Goal: Task Accomplishment & Management: Use online tool/utility

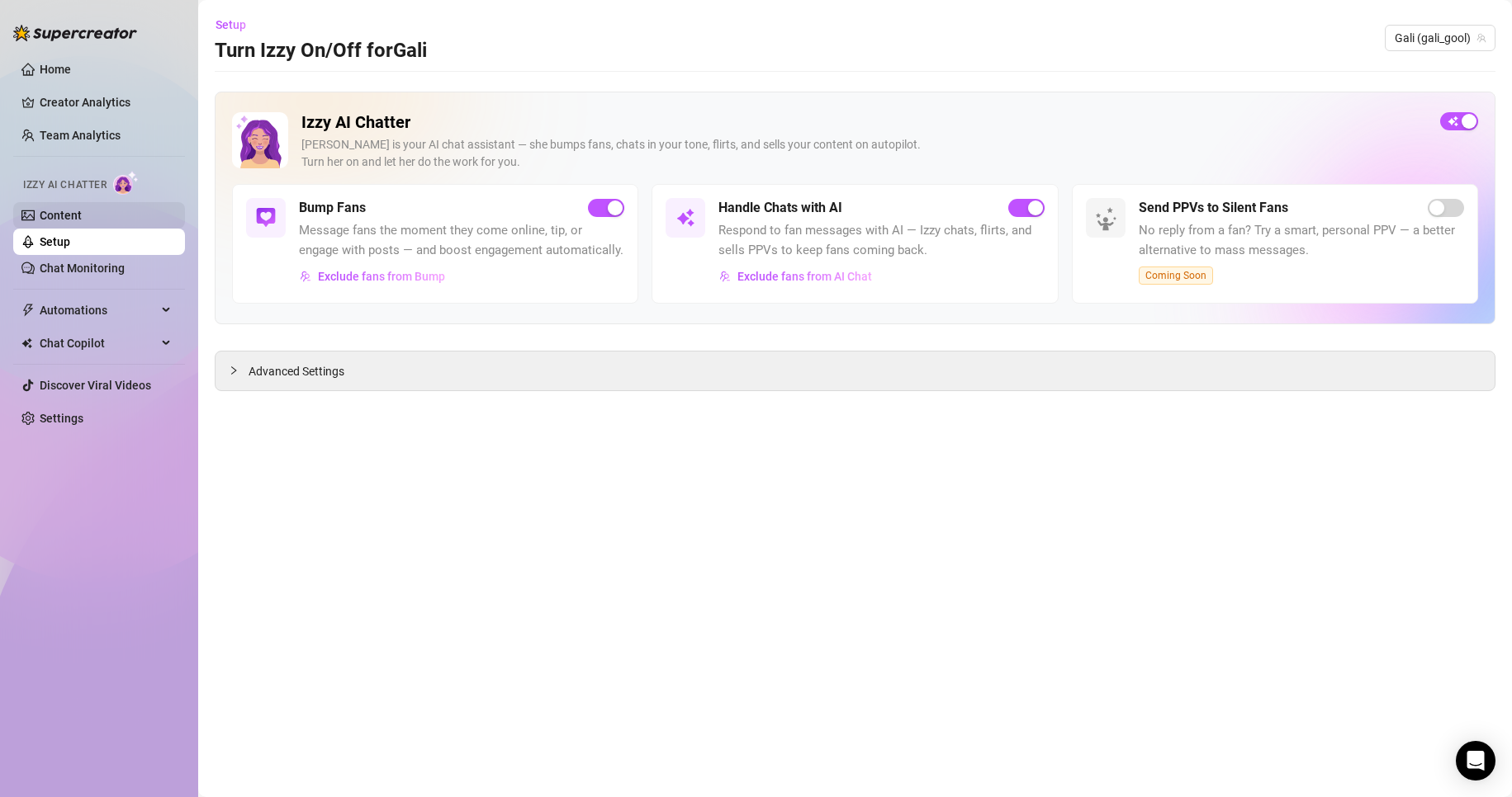
click at [82, 222] on link "Content" at bounding box center [61, 215] width 43 height 13
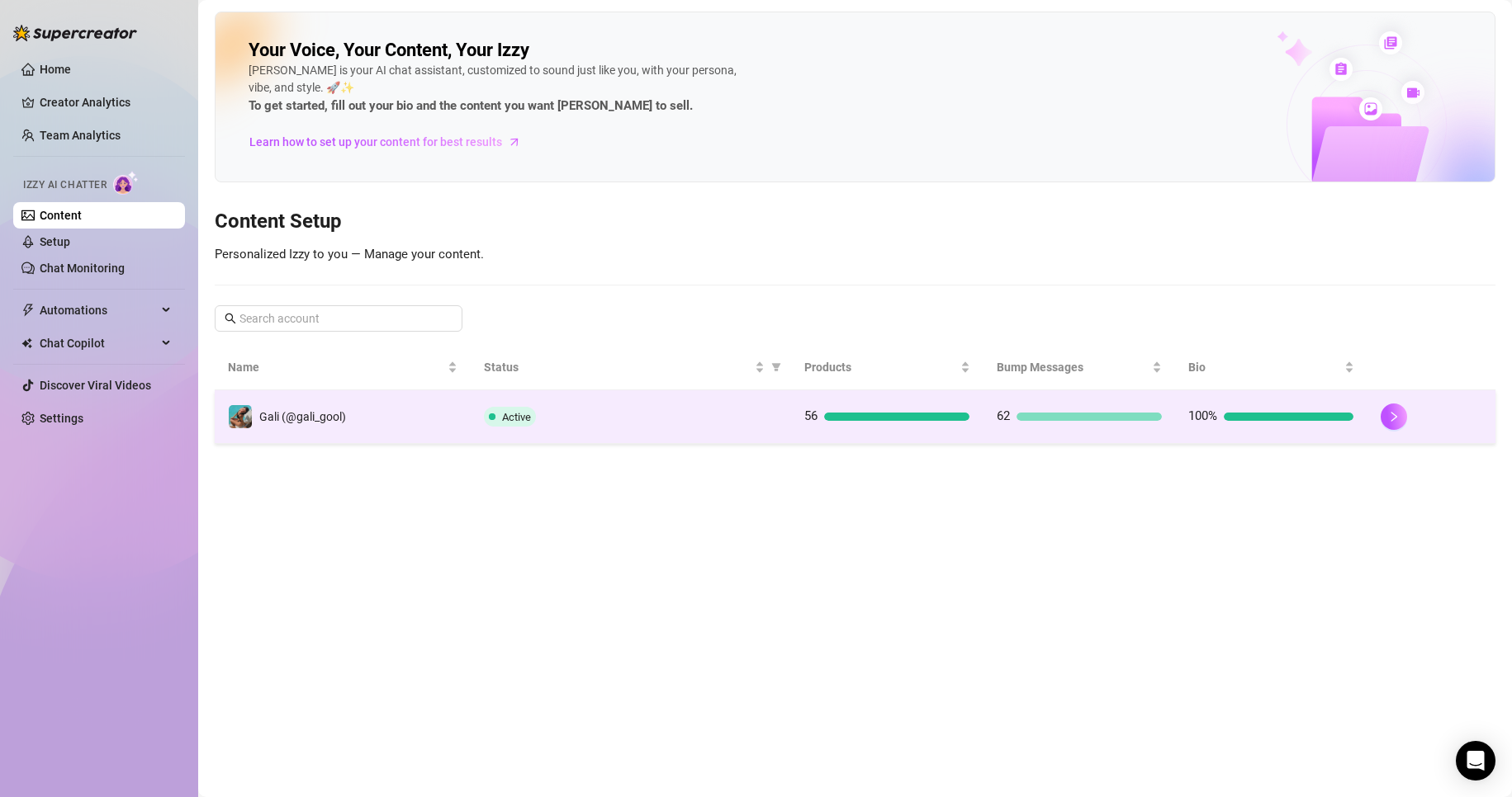
click at [556, 416] on div "Active" at bounding box center [631, 416] width 294 height 20
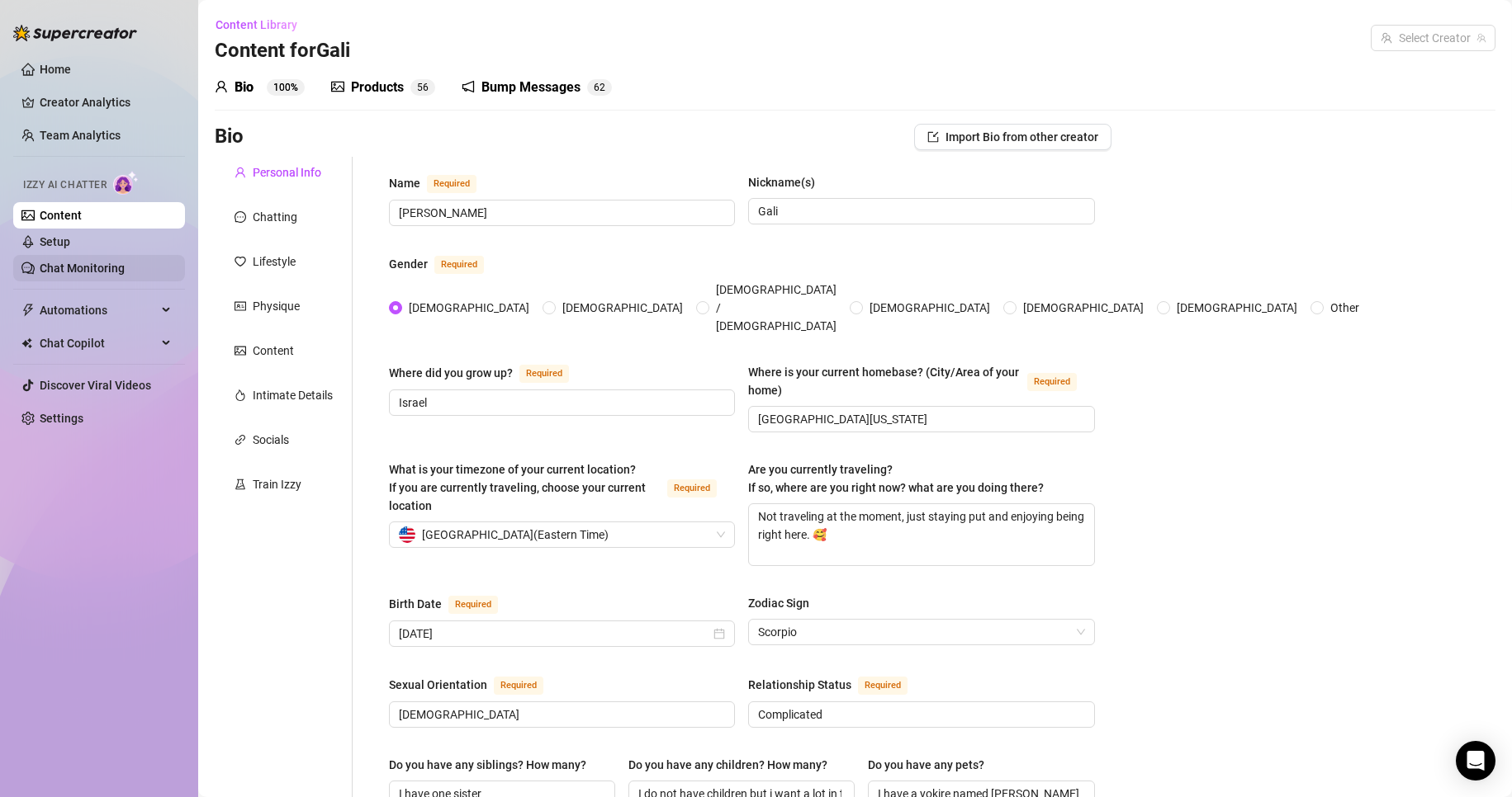
click at [123, 265] on link "Chat Monitoring" at bounding box center [82, 268] width 85 height 13
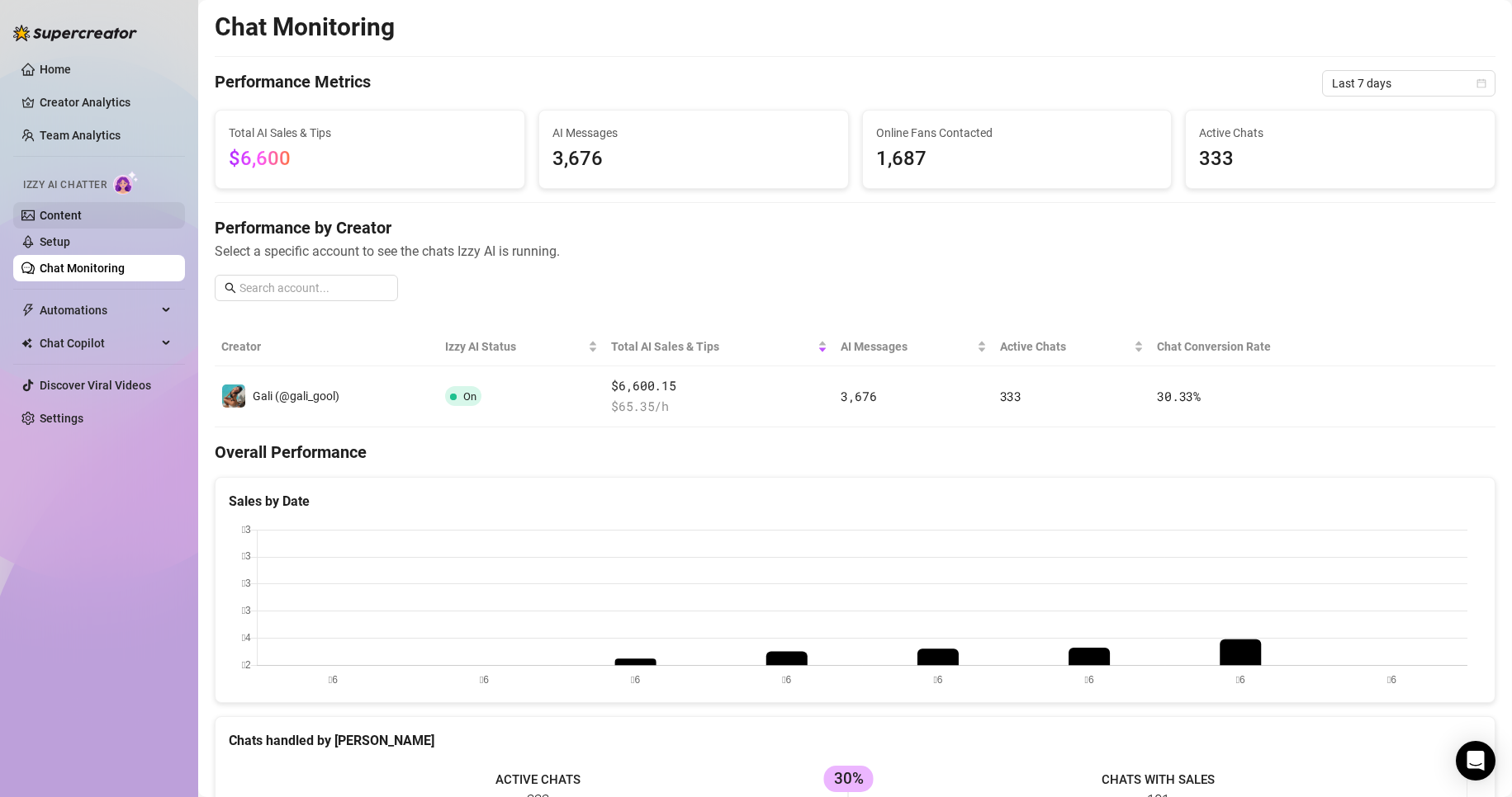
click at [82, 214] on link "Content" at bounding box center [61, 215] width 43 height 13
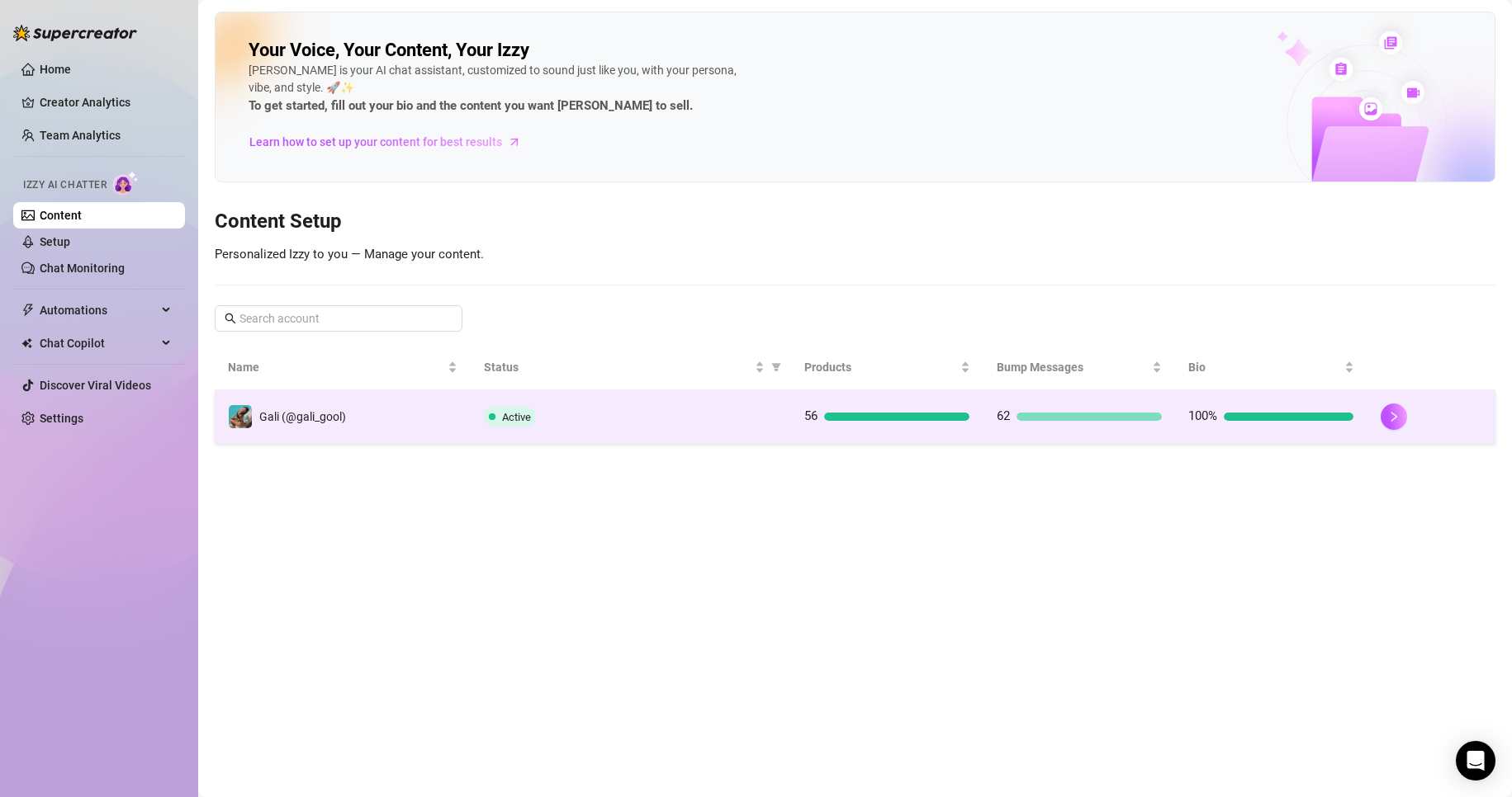
click at [586, 417] on div "Active" at bounding box center [631, 416] width 294 height 20
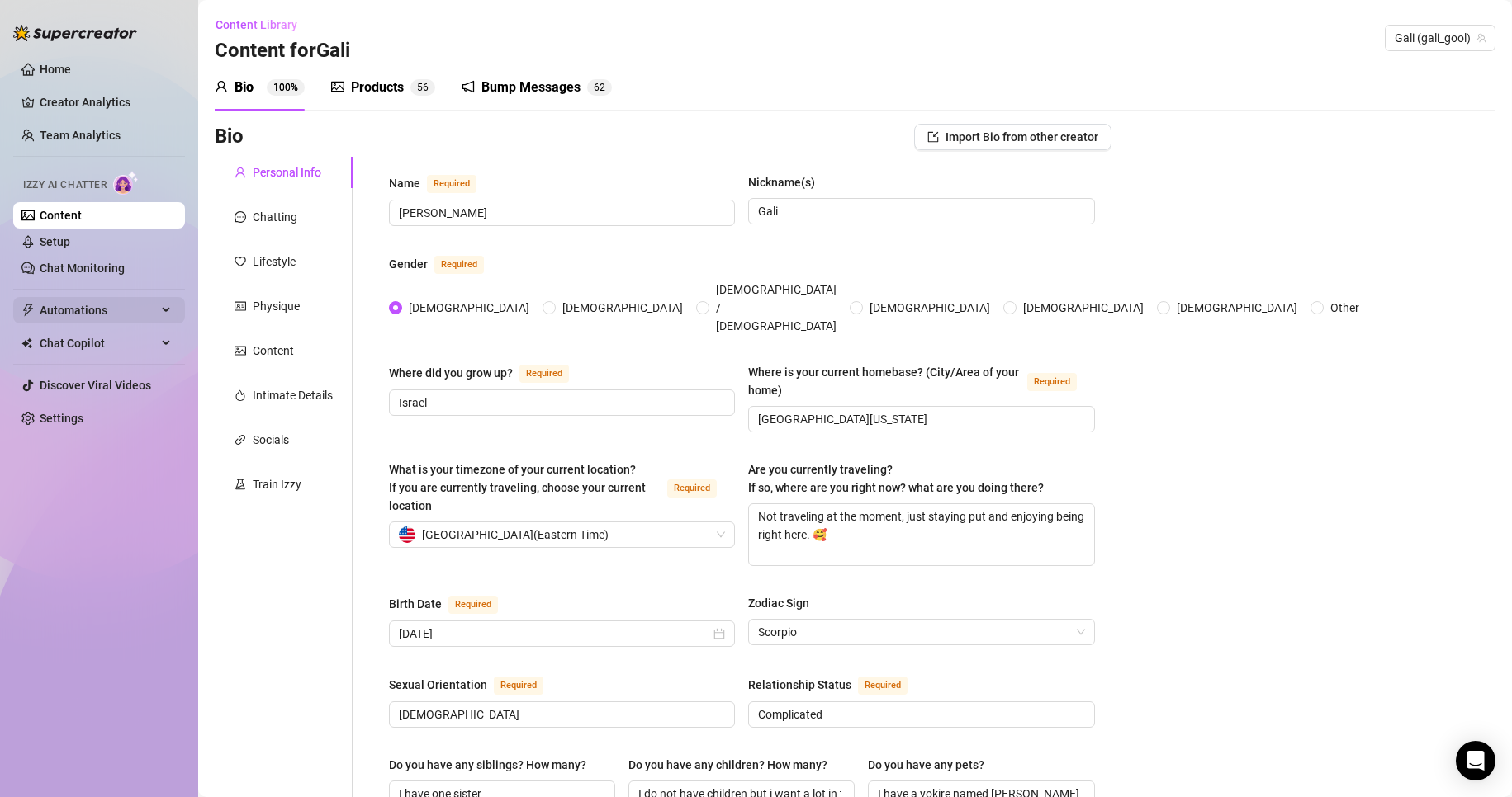
click at [132, 314] on span "Automations" at bounding box center [98, 310] width 117 height 26
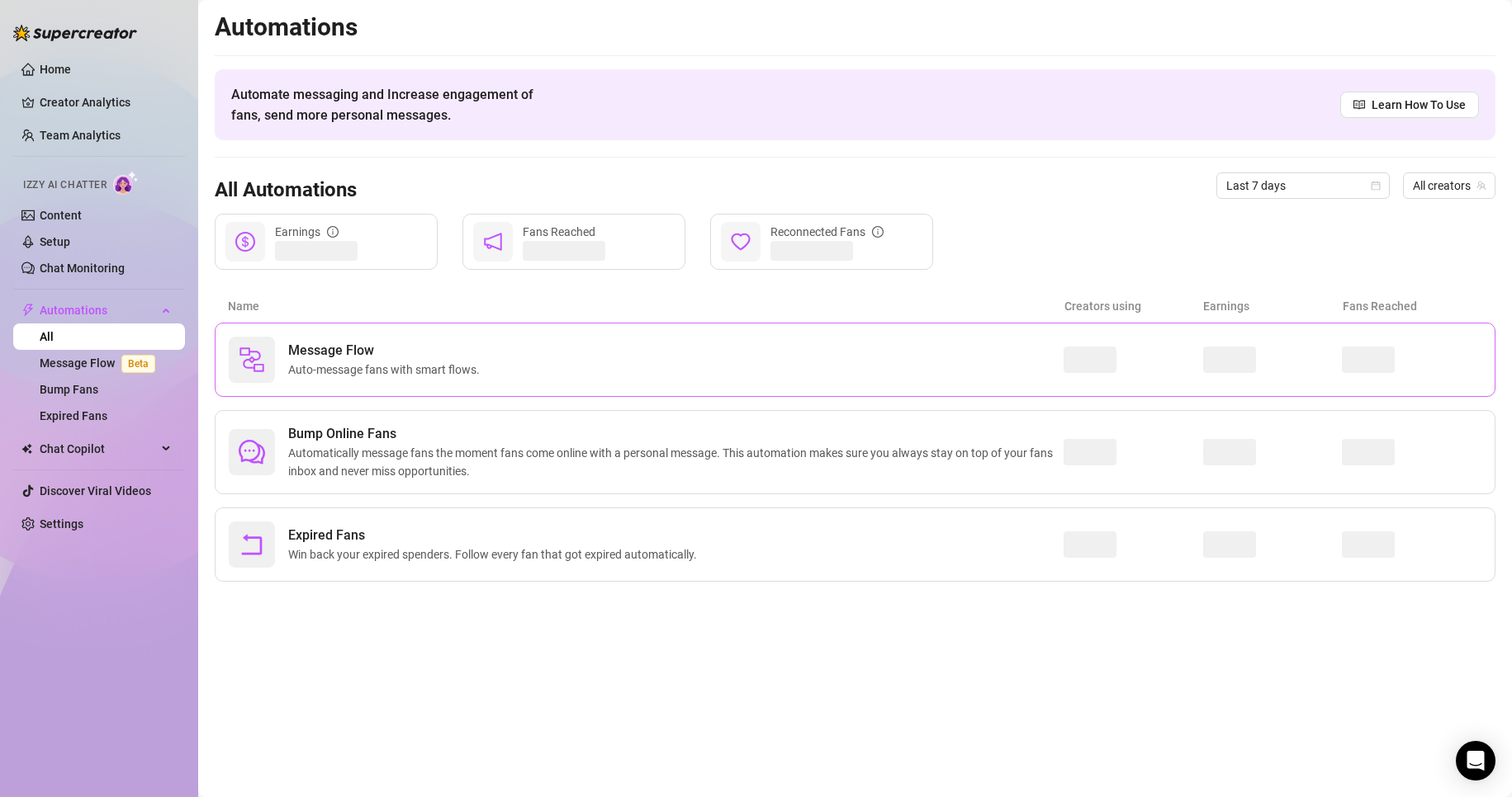
click at [304, 346] on span "Message Flow" at bounding box center [387, 350] width 198 height 20
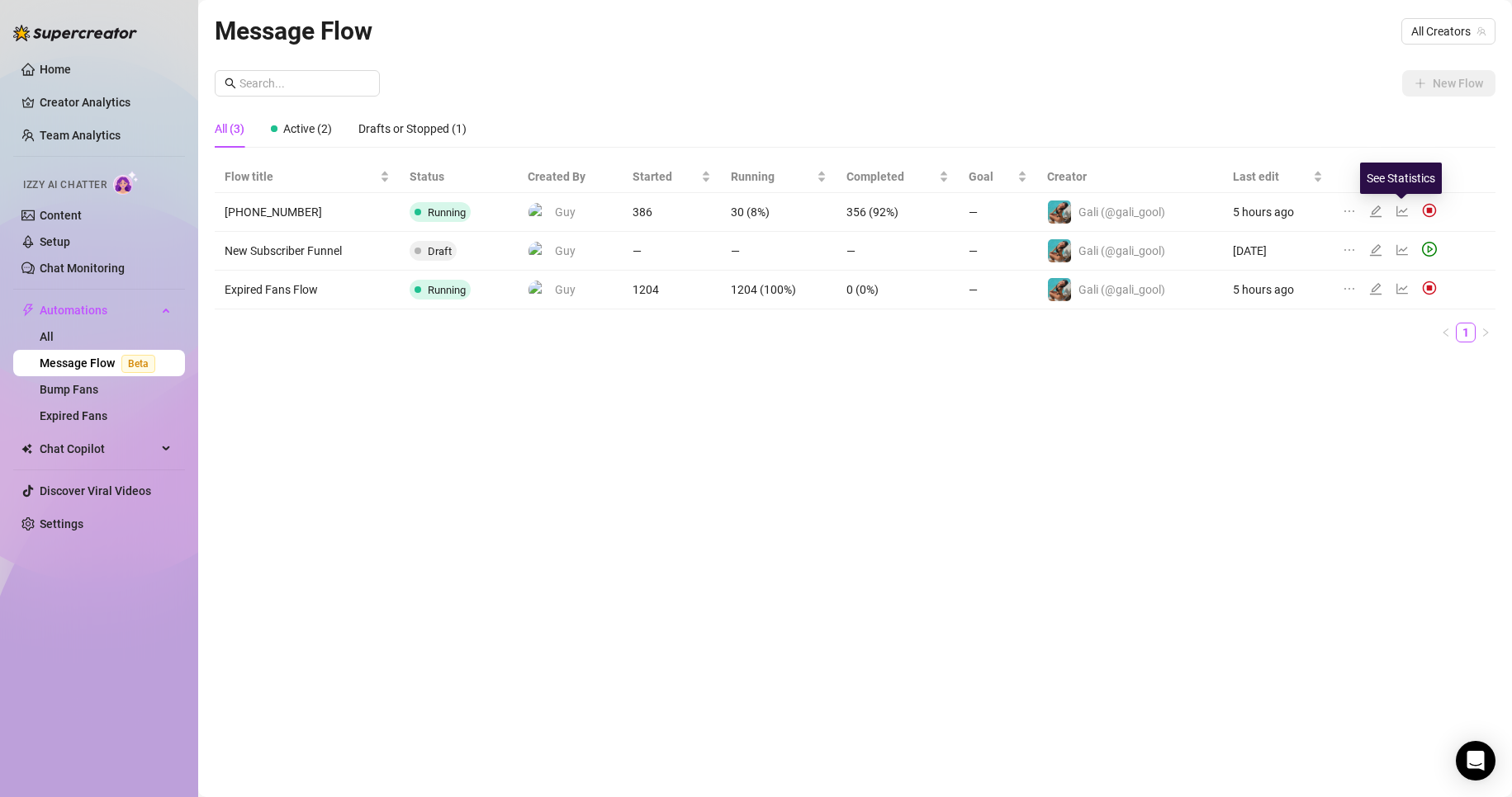
click at [1401, 213] on icon "line-chart" at bounding box center [1401, 211] width 13 height 13
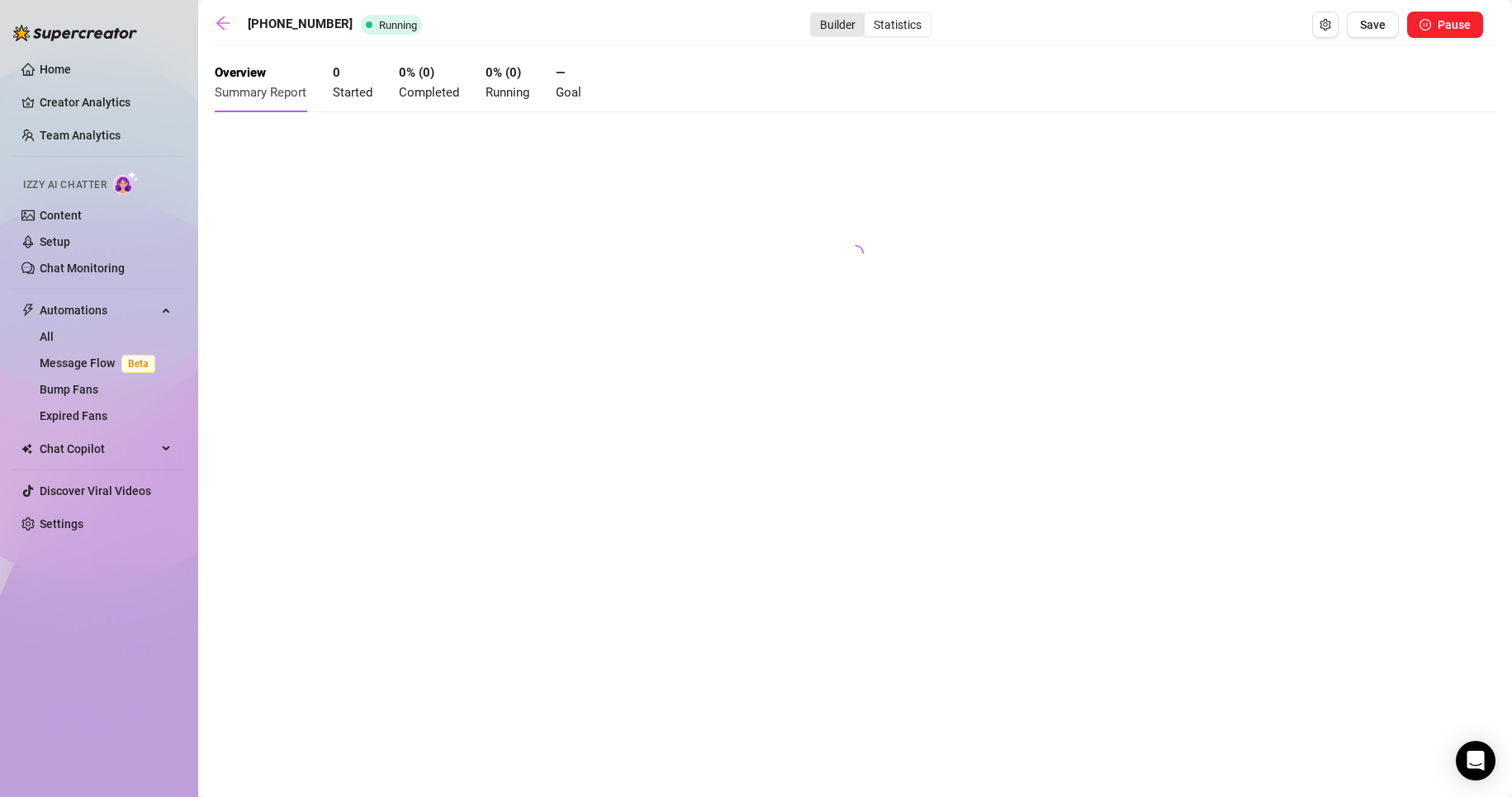
click at [811, 25] on div "Builder" at bounding box center [838, 24] width 54 height 23
click at [815, 16] on input "Builder" at bounding box center [815, 16] width 0 height 0
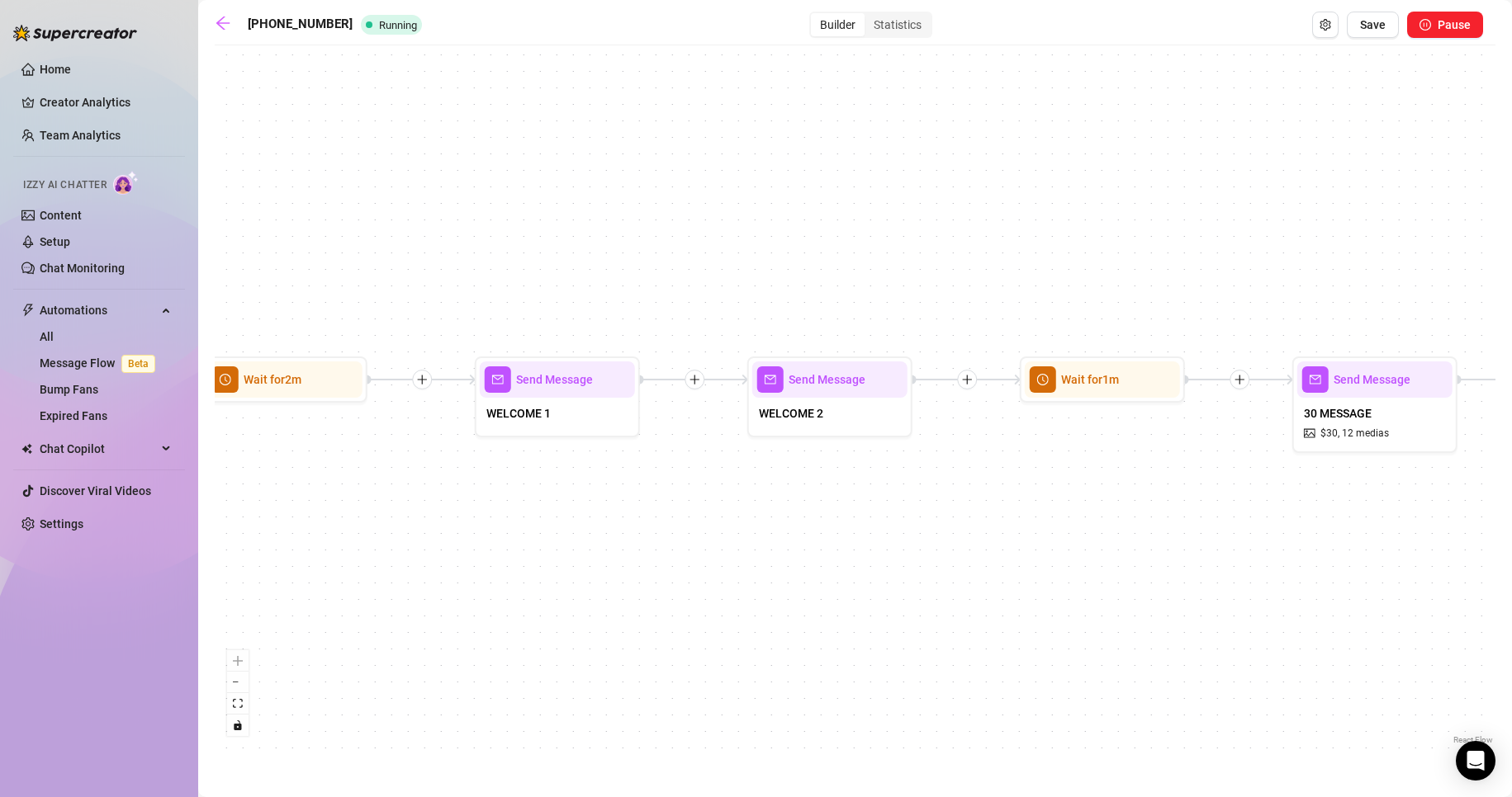
drag, startPoint x: 330, startPoint y: 455, endPoint x: 506, endPoint y: 472, distance: 176.8
click at [505, 472] on div "If True If False If True If False If True If True If True If True If False If F…" at bounding box center [854, 401] width 1280 height 695
